Goal: Check status: Check status

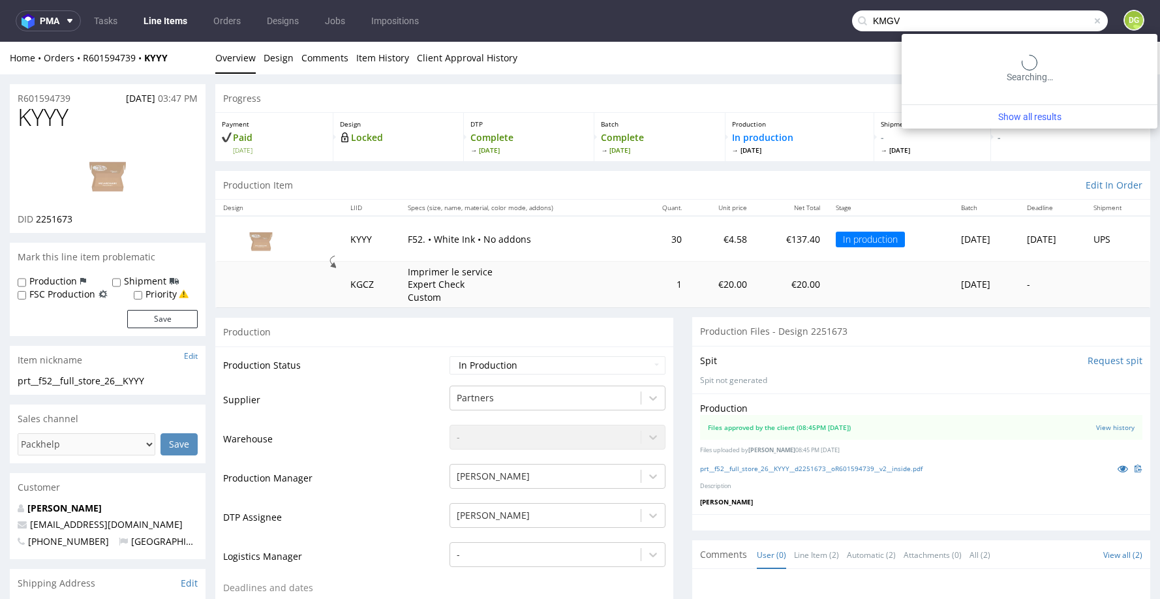
type input "KMGV"
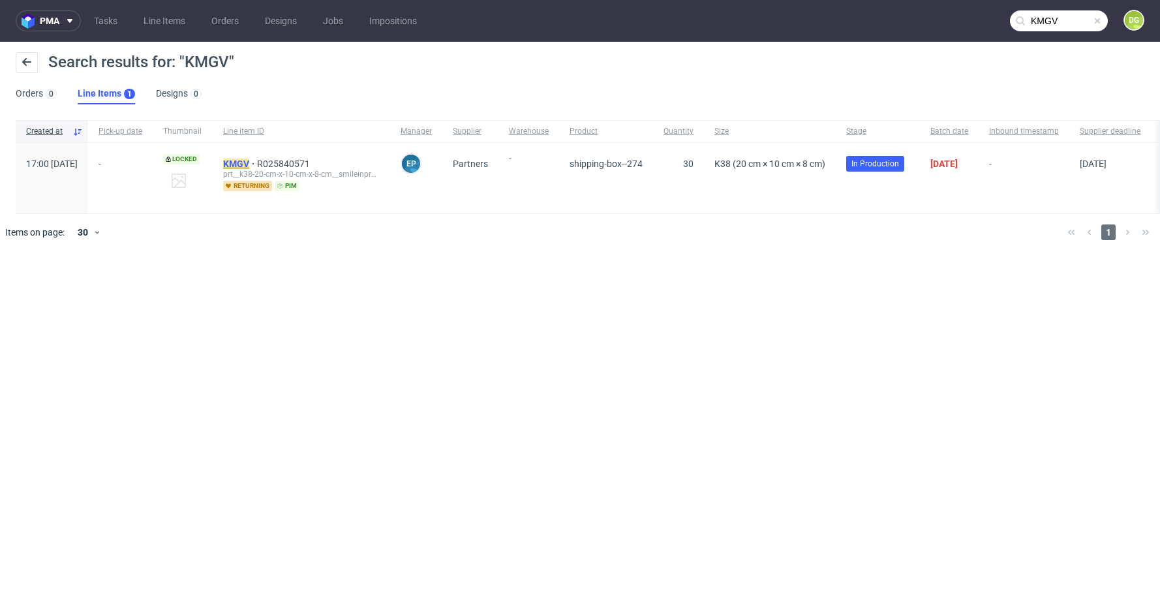
click at [249, 166] on mark "KMGV" at bounding box center [236, 163] width 26 height 10
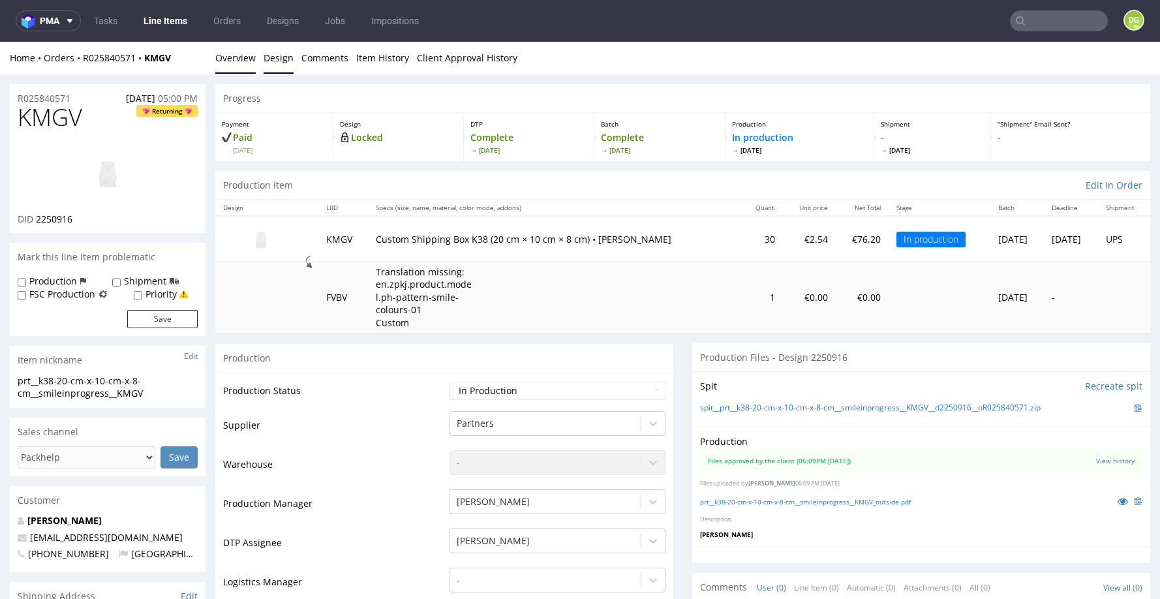
click at [284, 59] on link "Design" at bounding box center [278, 58] width 30 height 32
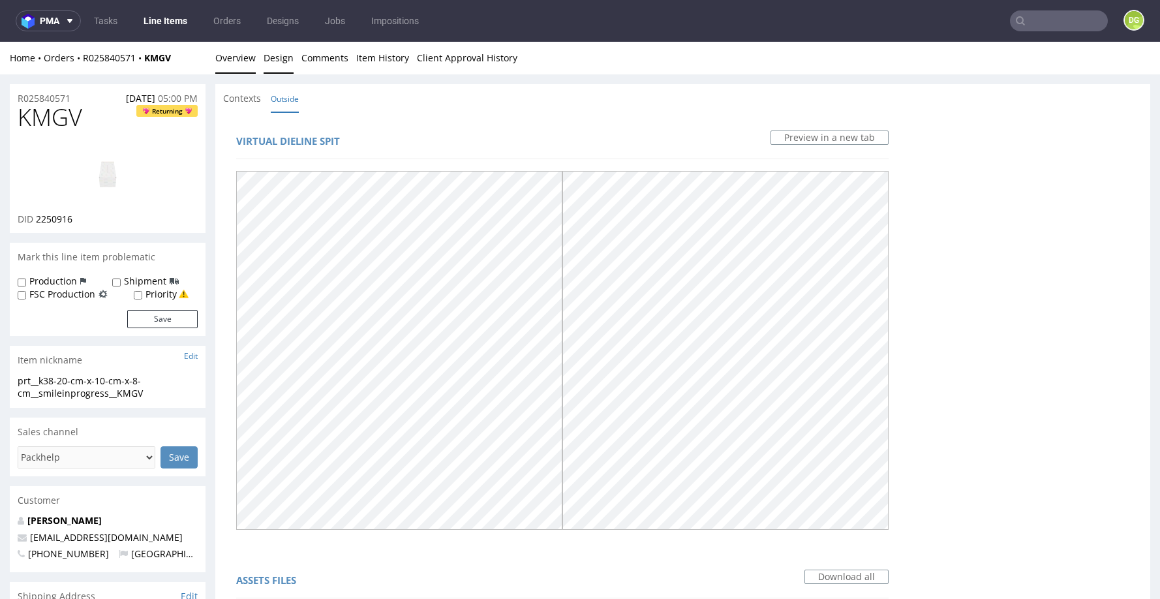
click at [236, 59] on link "Overview" at bounding box center [235, 58] width 40 height 32
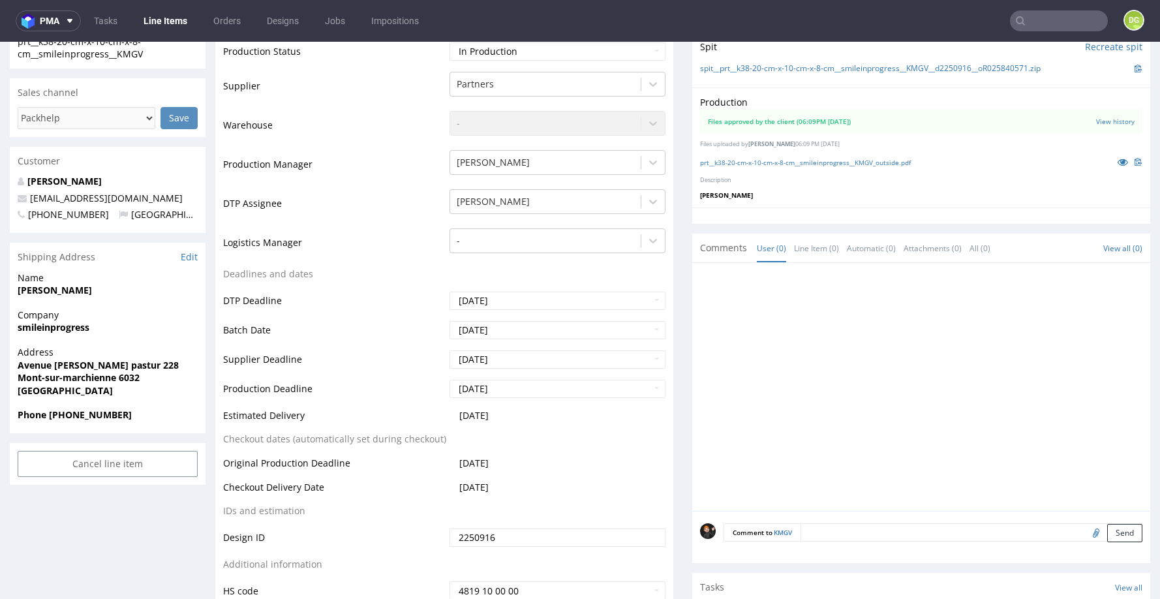
scroll to position [595, 0]
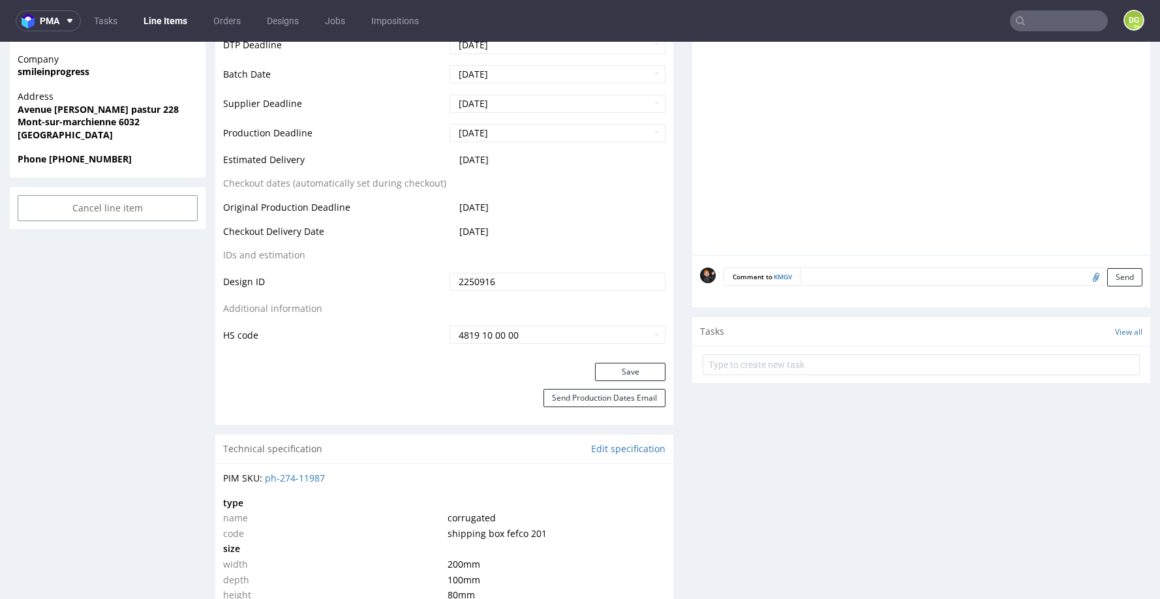
click at [620, 363] on div "Production Status Waiting for Artwork Waiting for Diecut Waiting for Mockup Wai…" at bounding box center [444, 70] width 458 height 586
click at [596, 381] on button "Save" at bounding box center [630, 372] width 70 height 18
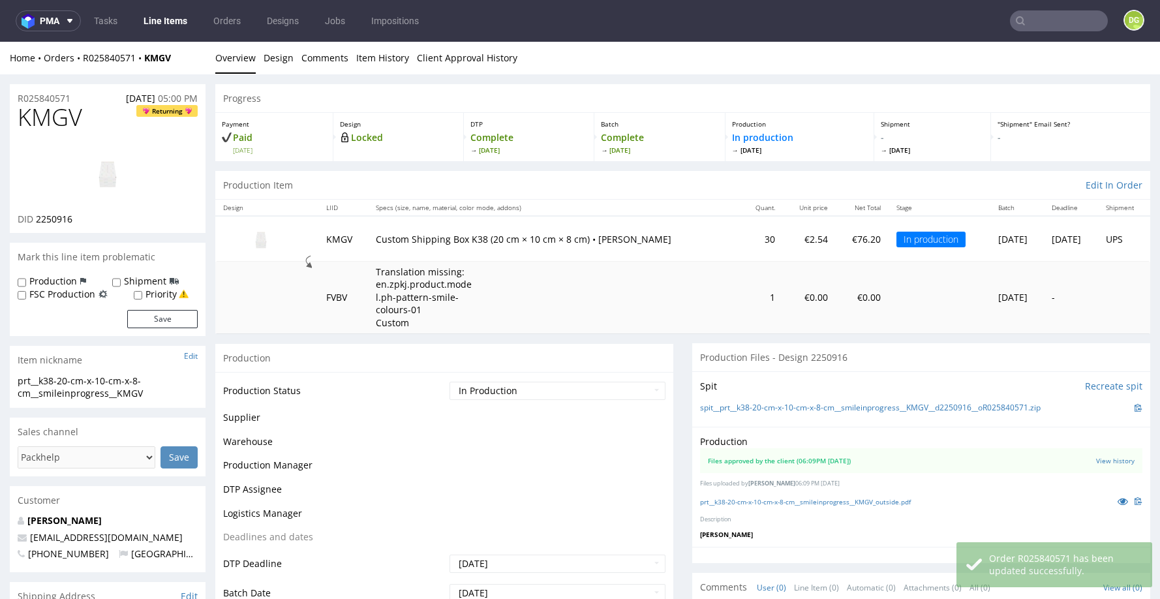
scroll to position [0, 0]
